Goal: Navigation & Orientation: Find specific page/section

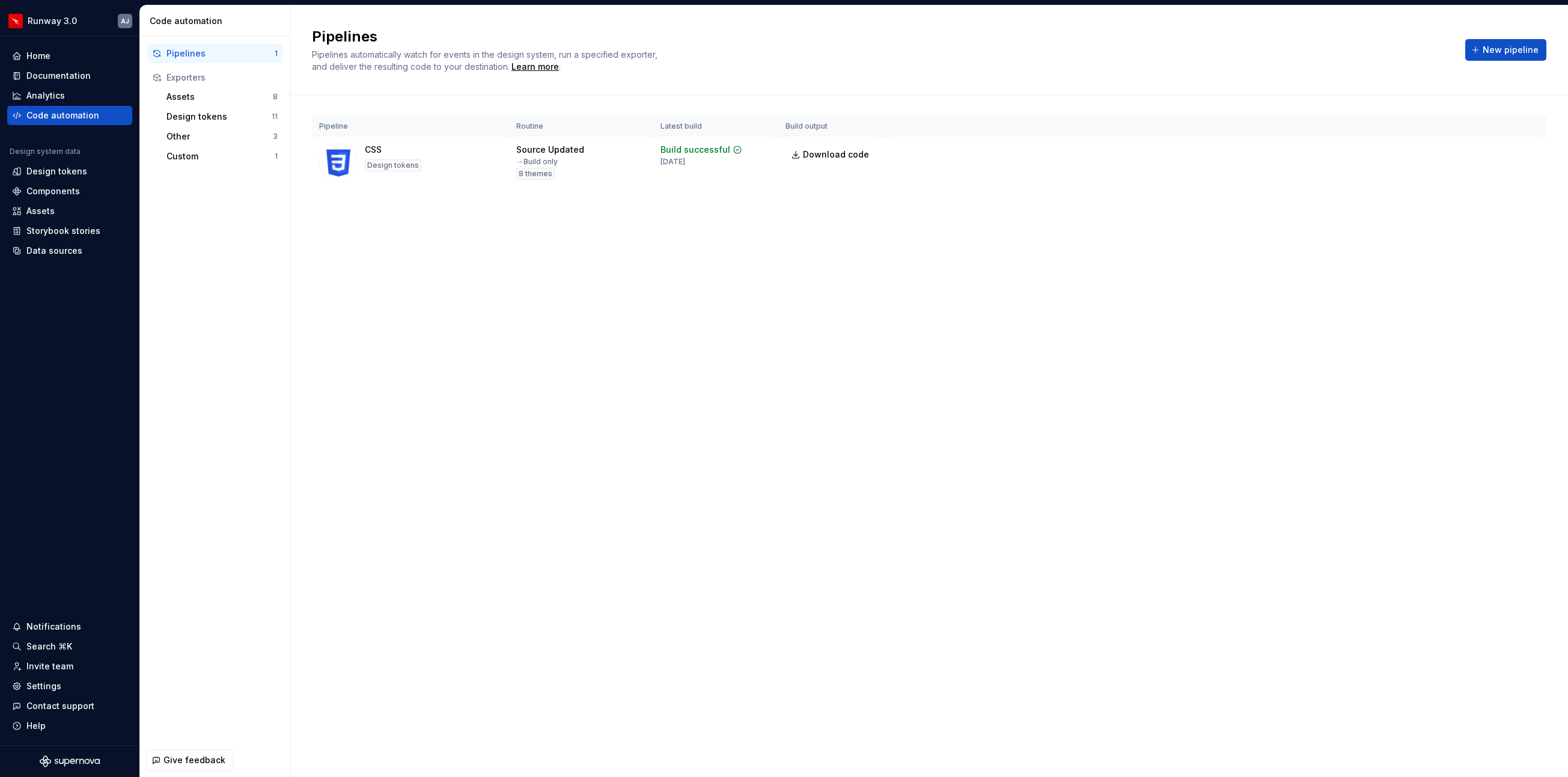
click at [579, 278] on div "Pipelines Pipelines automatically watch for events in the design system, run a …" at bounding box center [929, 391] width 1277 height 771
click at [71, 170] on div "Design tokens" at bounding box center [57, 171] width 61 height 12
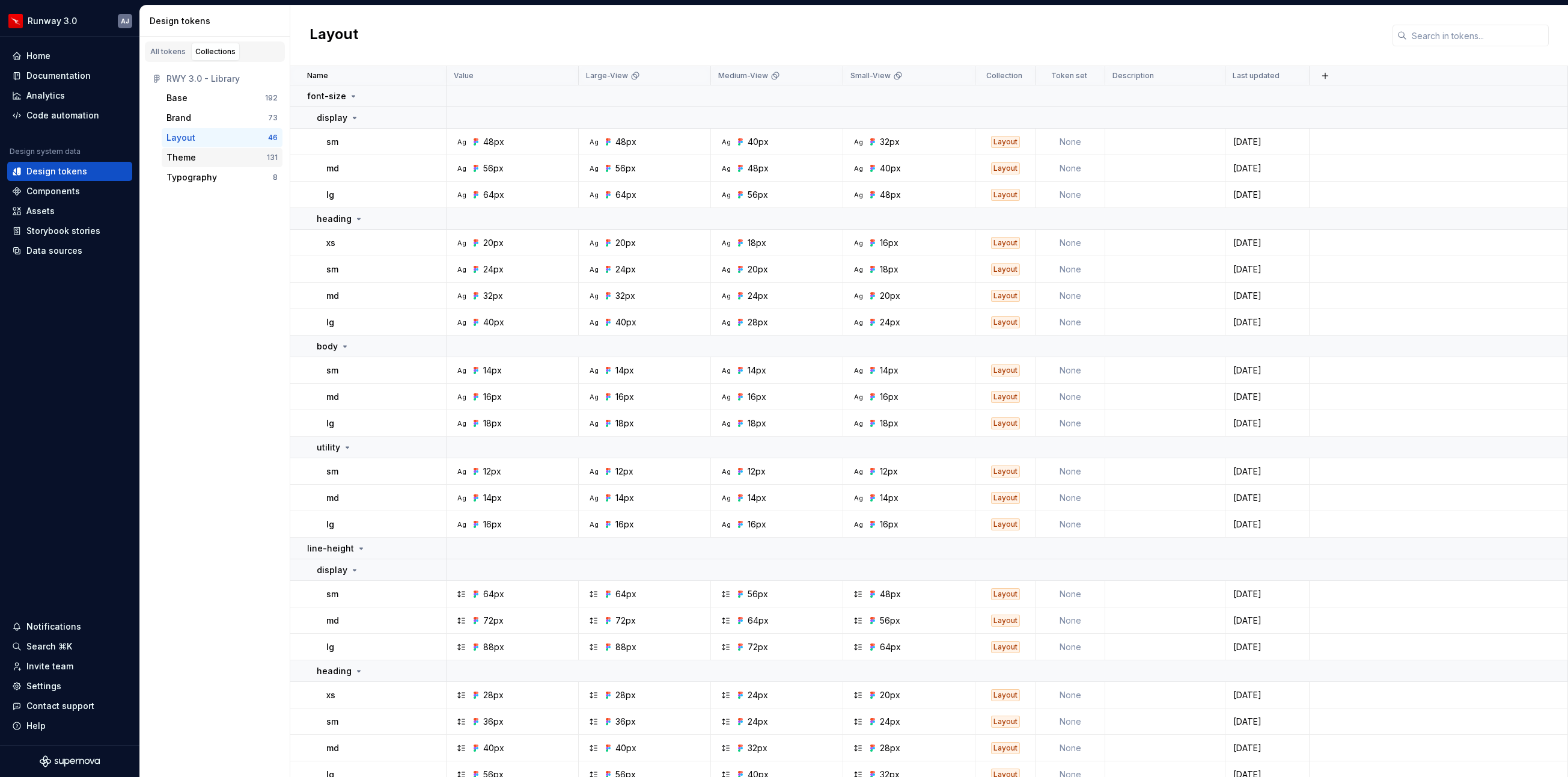
click at [220, 159] on div "Theme" at bounding box center [216, 157] width 100 height 12
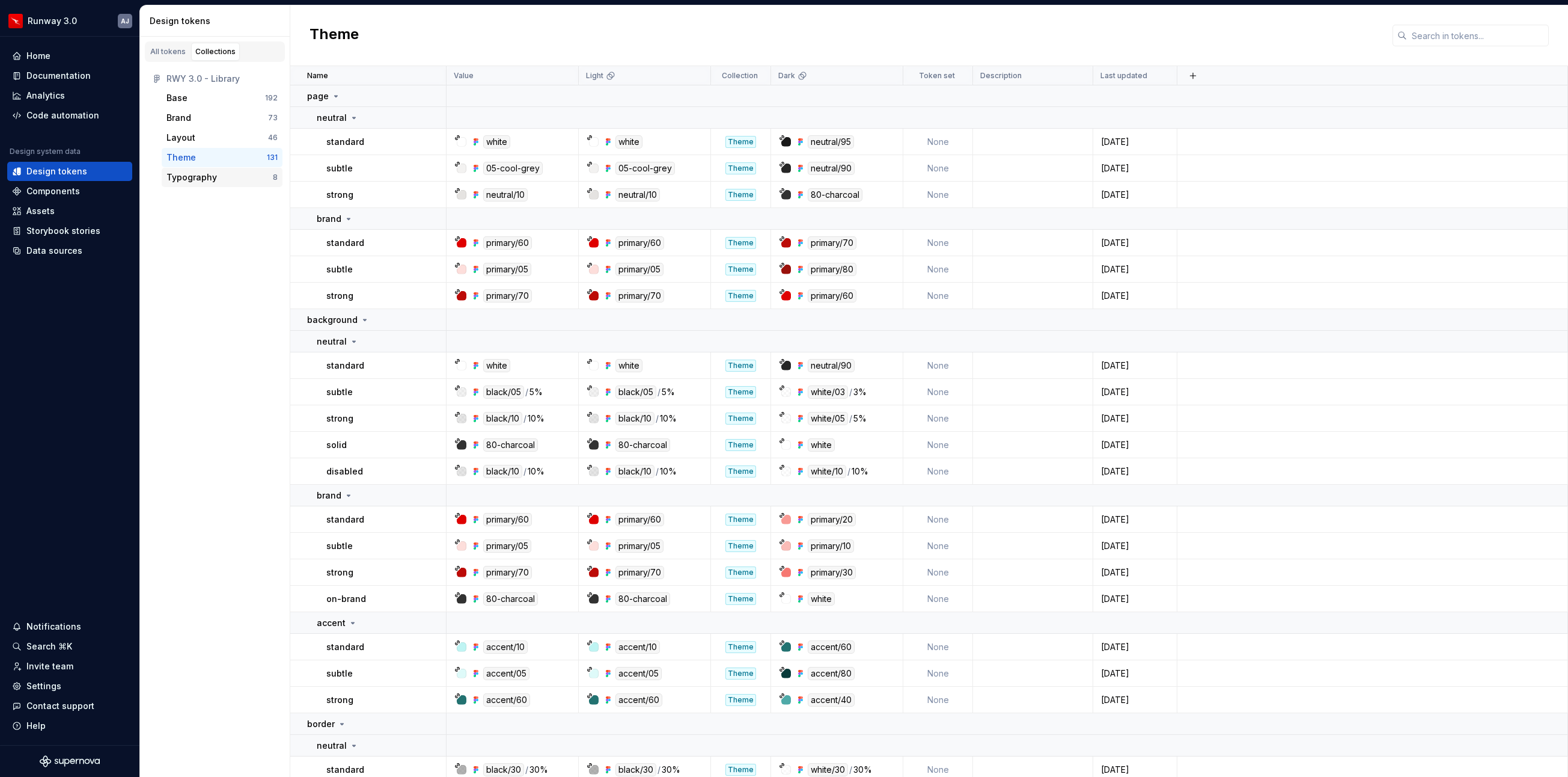
click at [221, 177] on div "Typography" at bounding box center [219, 177] width 107 height 12
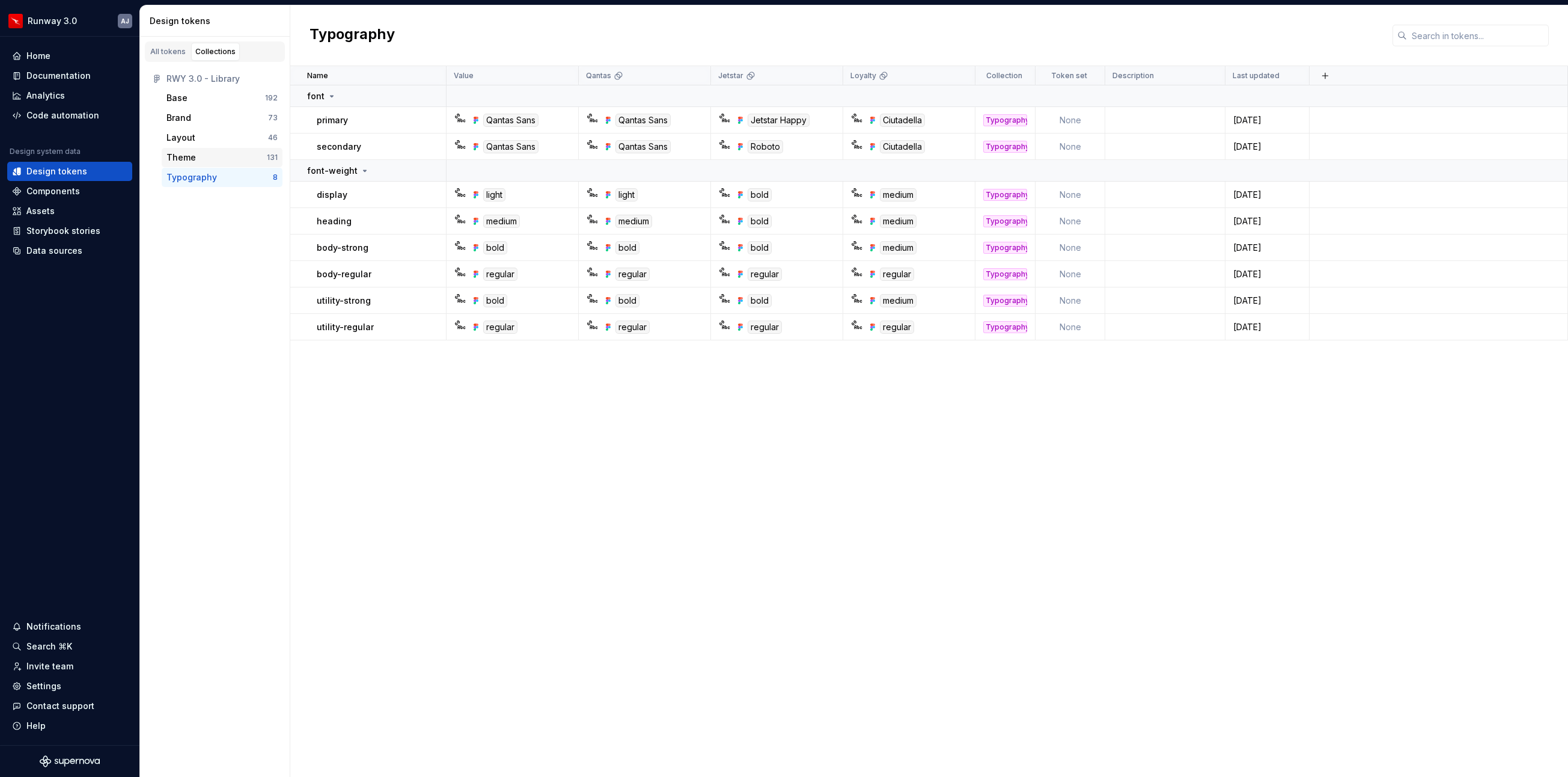
click at [218, 157] on div "Theme" at bounding box center [216, 157] width 100 height 12
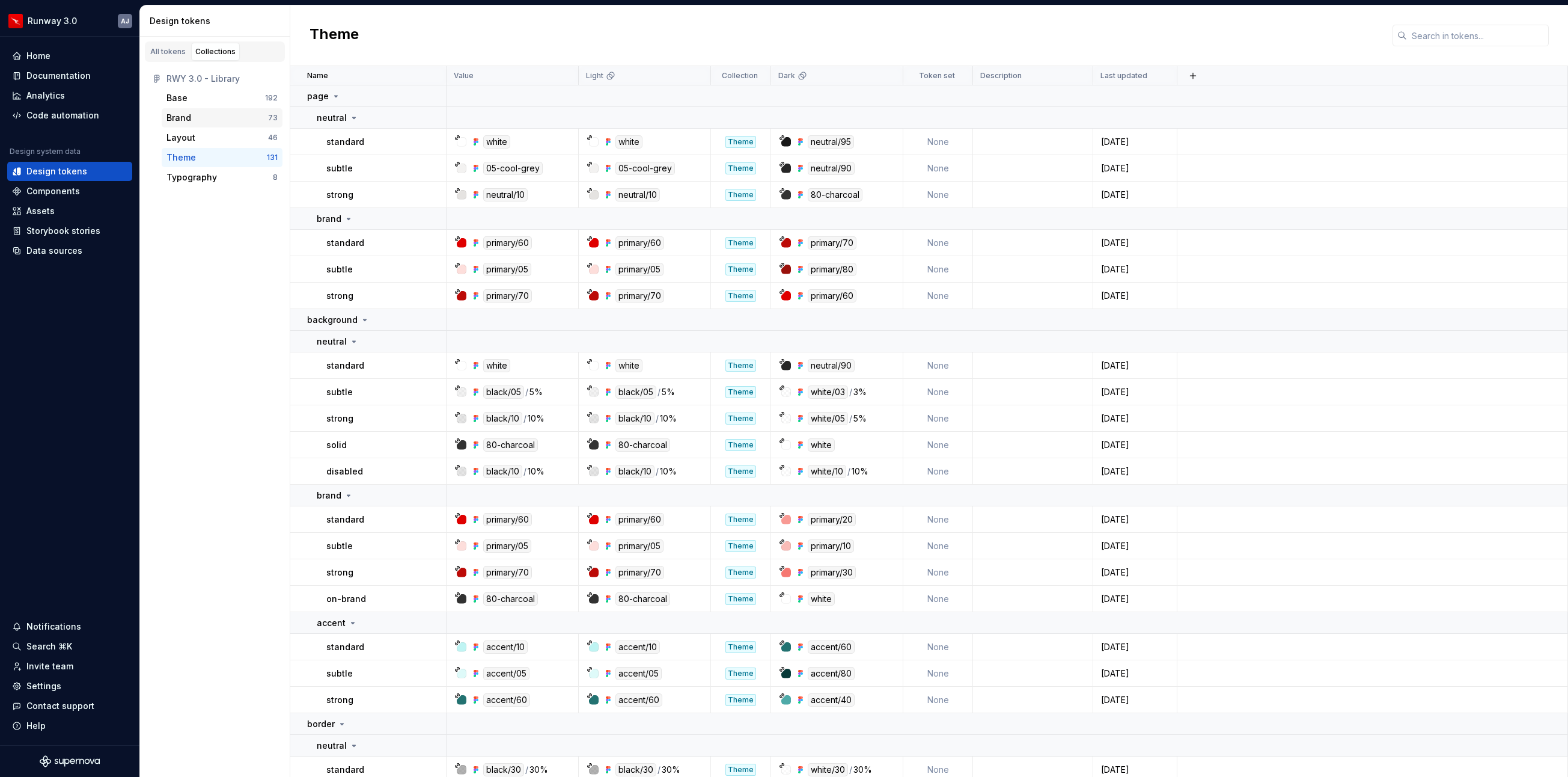
click at [213, 116] on div "Brand" at bounding box center [217, 118] width 101 height 12
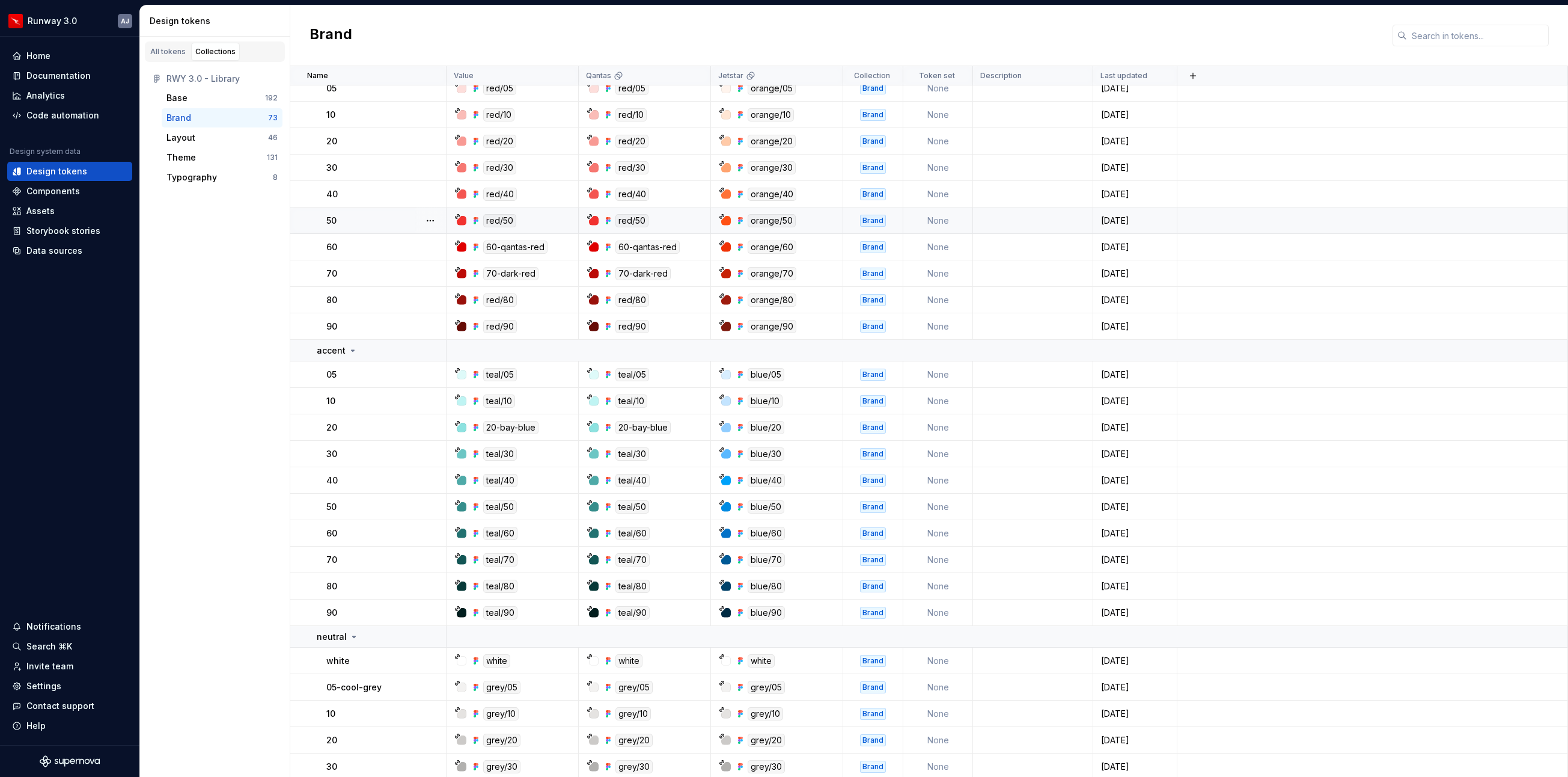
scroll to position [54, 0]
click at [243, 100] on div "Base" at bounding box center [215, 98] width 99 height 12
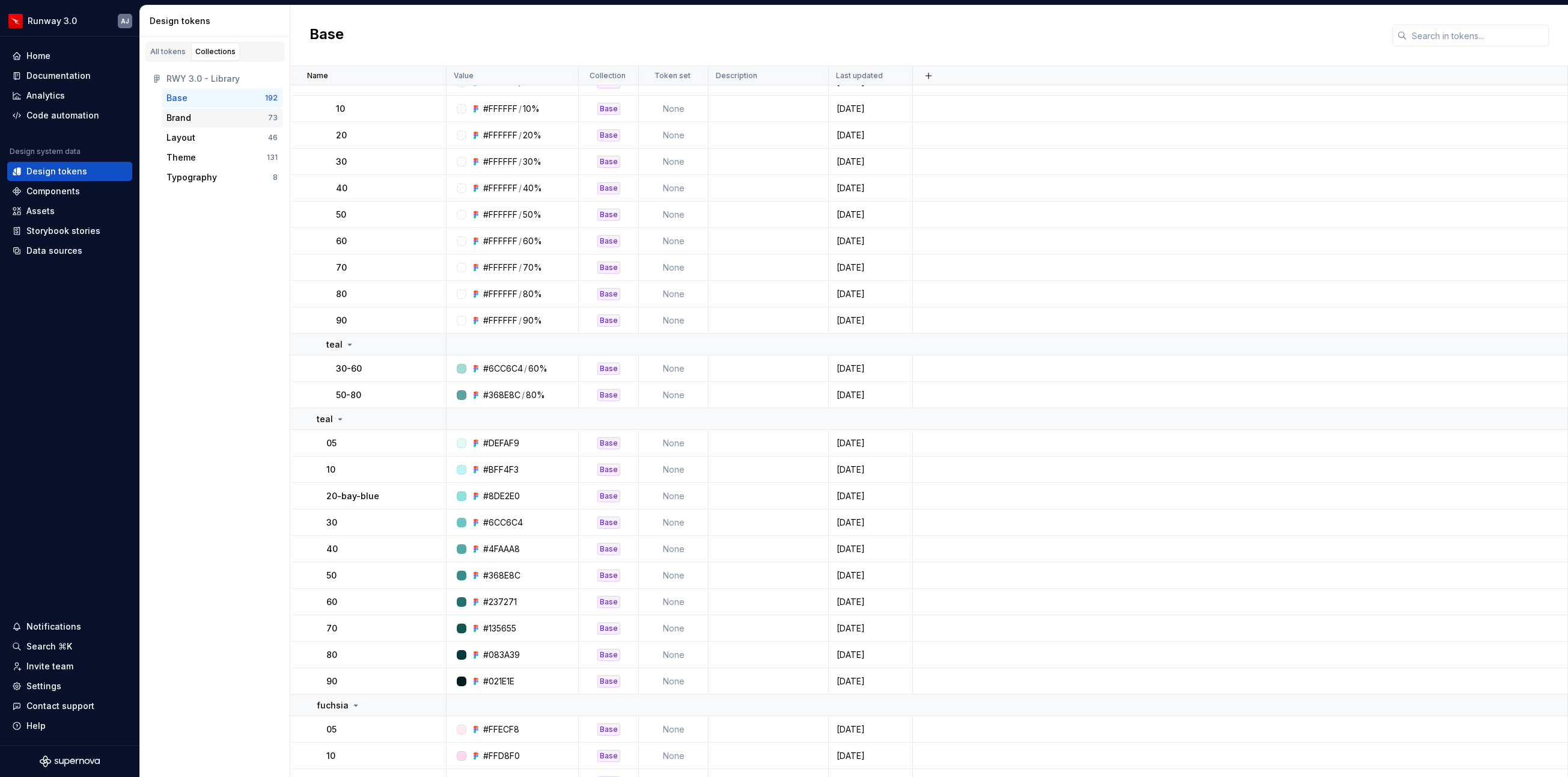
scroll to position [1207, 0]
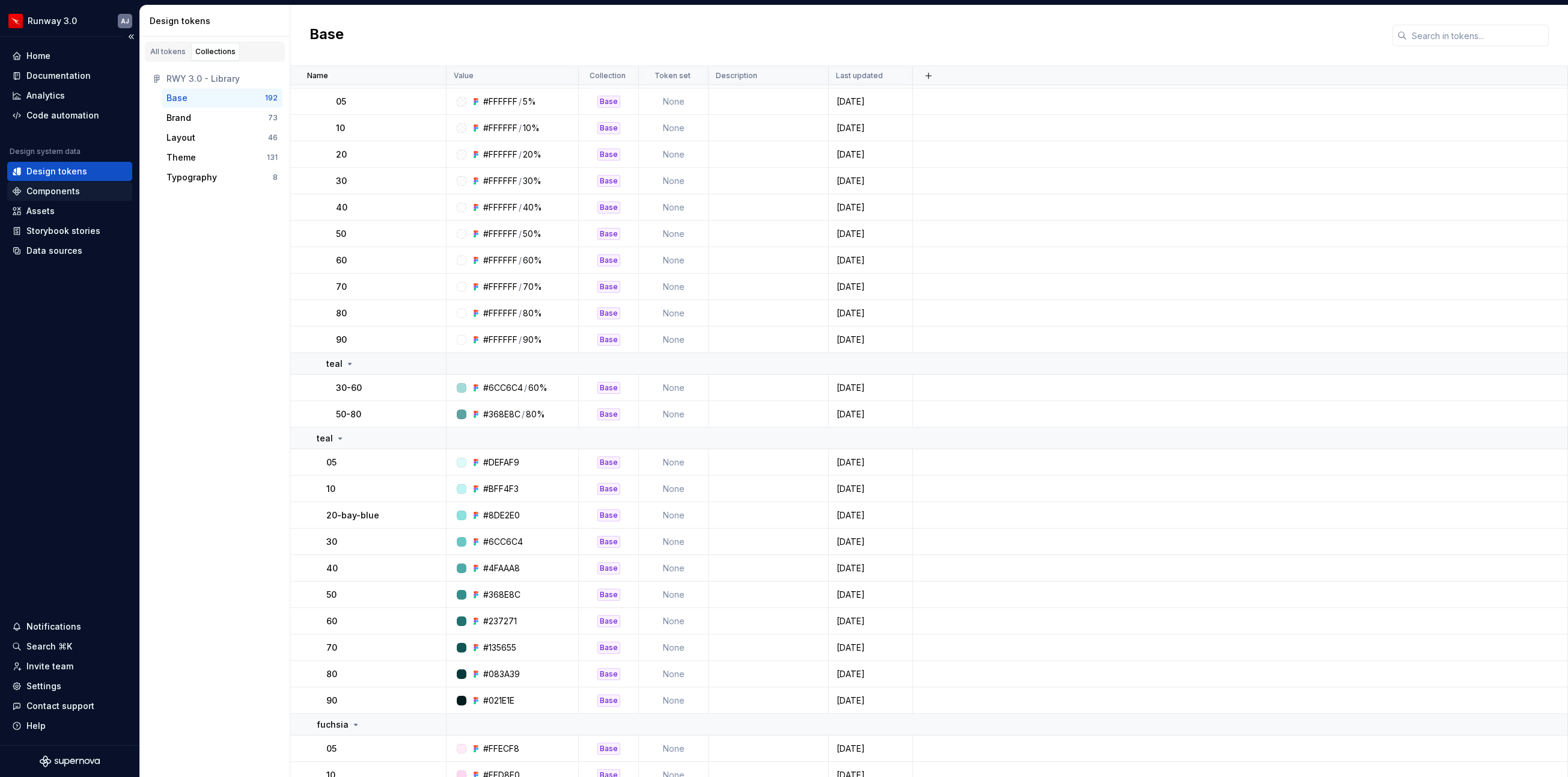
click at [68, 188] on div "Components" at bounding box center [53, 191] width 54 height 12
